Goal: Navigation & Orientation: Find specific page/section

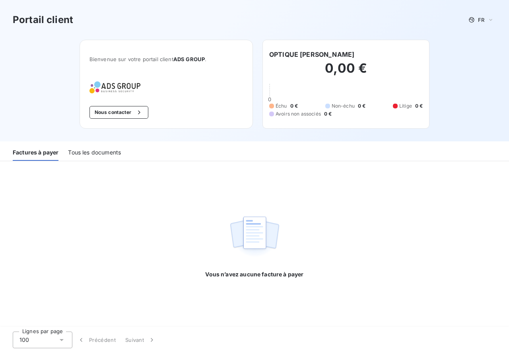
click at [88, 151] on div "Tous les documents" at bounding box center [94, 152] width 53 height 17
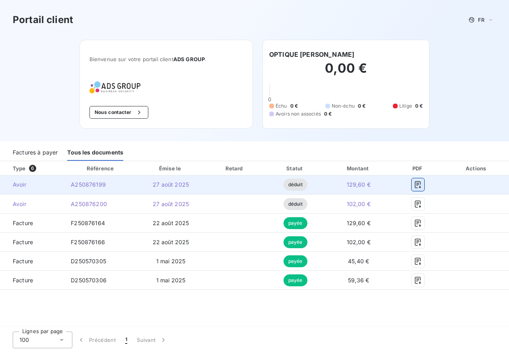
click at [416, 186] on icon "button" at bounding box center [418, 185] width 8 height 8
click at [417, 182] on icon "button" at bounding box center [418, 185] width 8 height 8
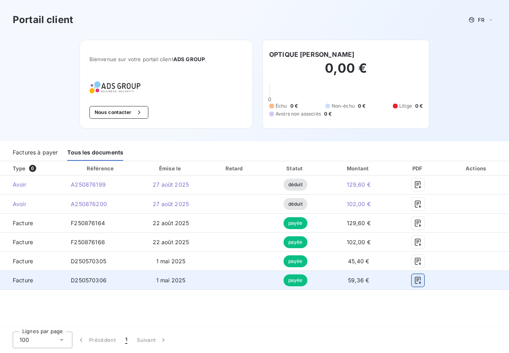
click at [416, 279] on icon "button" at bounding box center [418, 280] width 6 height 7
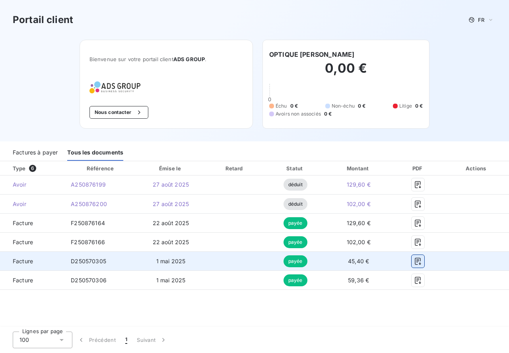
click at [422, 261] on button "button" at bounding box center [417, 261] width 13 height 13
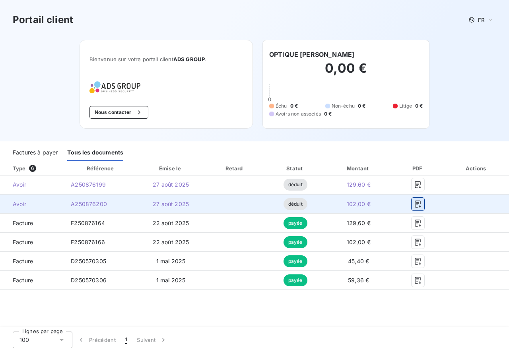
click at [415, 201] on icon "button" at bounding box center [418, 204] width 6 height 7
click at [418, 203] on icon "button" at bounding box center [418, 204] width 8 height 8
click at [420, 203] on icon "button" at bounding box center [418, 204] width 6 height 7
click at [298, 203] on span "déduit" at bounding box center [295, 204] width 24 height 12
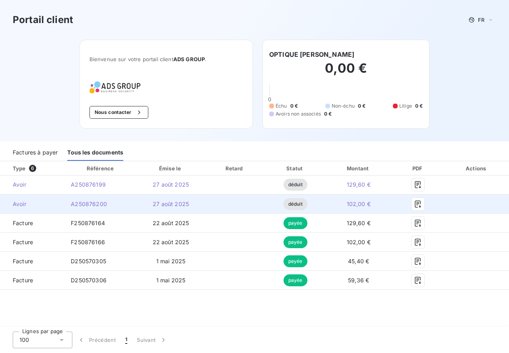
click at [21, 208] on span "Avoir" at bounding box center [32, 204] width 52 height 8
